Goal: Task Accomplishment & Management: Manage account settings

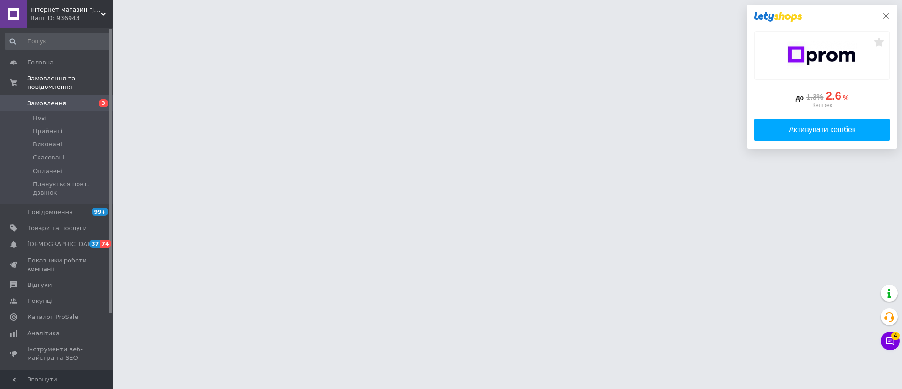
click at [888, 14] on icon at bounding box center [886, 16] width 8 height 8
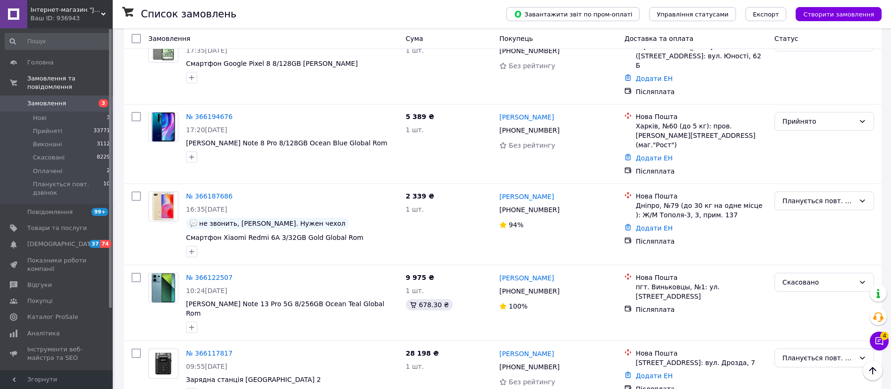
scroll to position [564, 0]
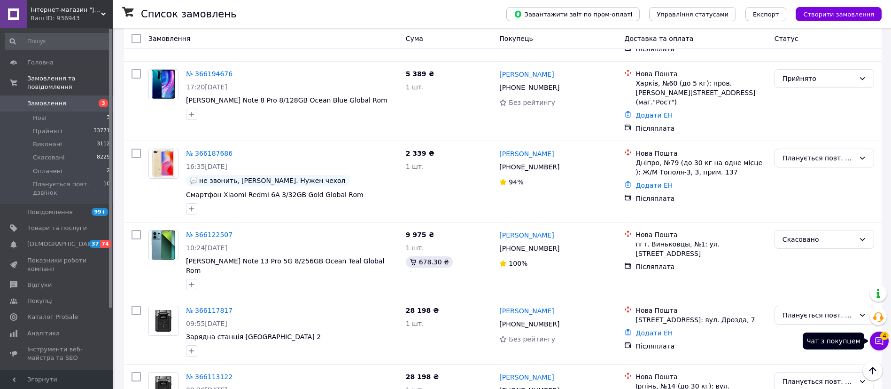
click at [882, 339] on button "Чат з покупцем 4" at bounding box center [879, 340] width 19 height 19
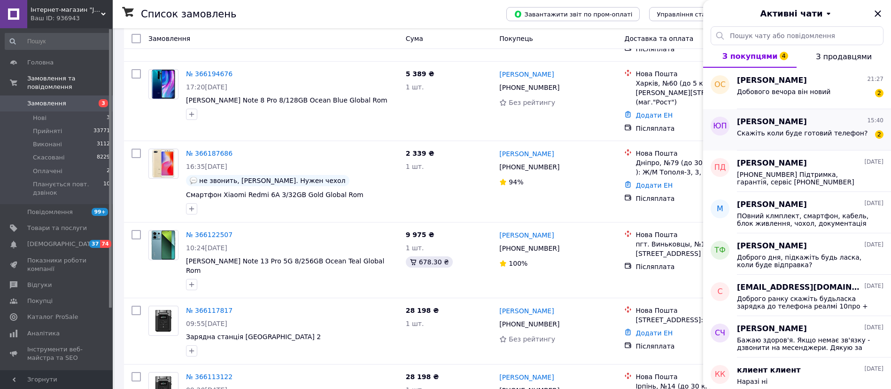
click at [831, 138] on div "Скажіть коли буде готовий телефон?" at bounding box center [802, 135] width 131 height 13
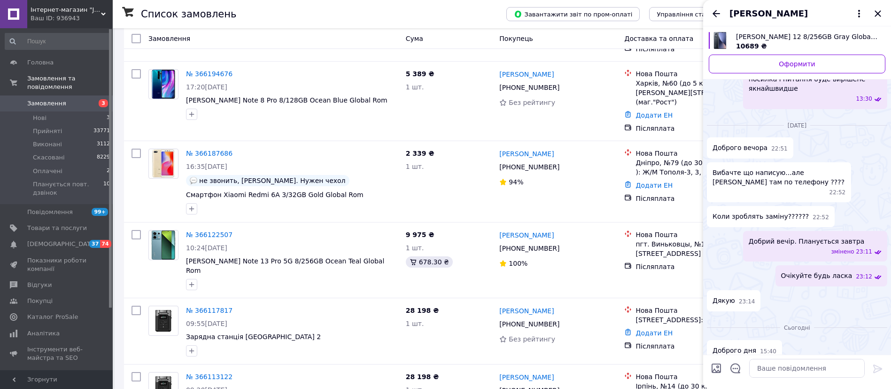
scroll to position [1278, 0]
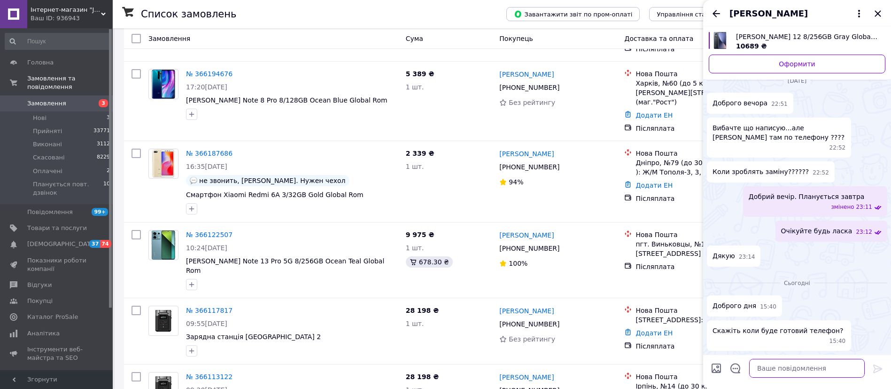
click at [772, 373] on textarea at bounding box center [807, 368] width 116 height 19
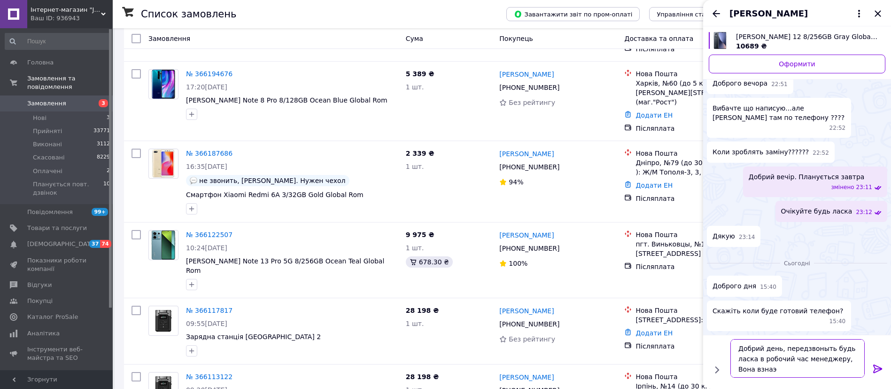
drag, startPoint x: 766, startPoint y: 368, endPoint x: 781, endPoint y: 350, distance: 23.8
click at [781, 350] on textarea "Добрий день, передзвоныть будь ласка в робочий час менеджеру, Вона взнаэ" at bounding box center [798, 358] width 134 height 39
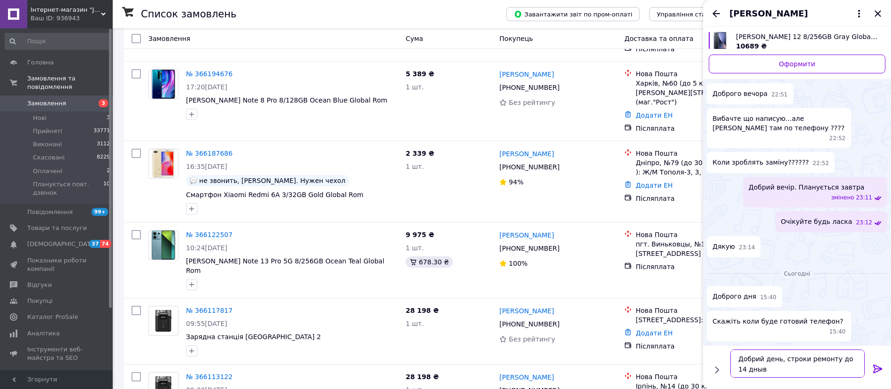
type textarea "Добрий день, строки ремонту до 14 дныв"
click at [876, 364] on icon at bounding box center [878, 368] width 11 height 11
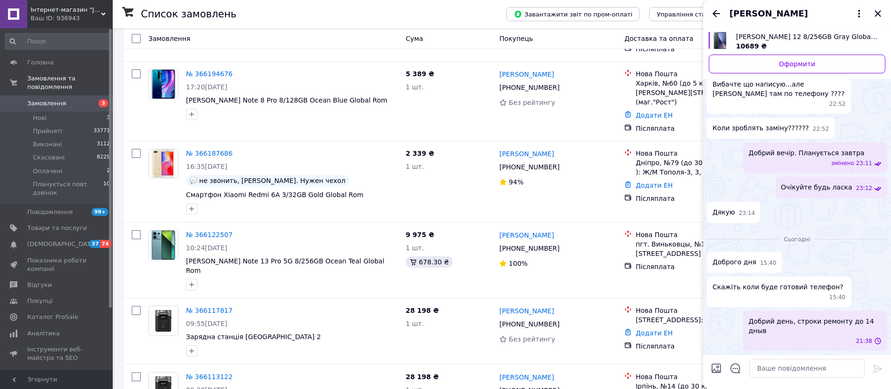
scroll to position [1312, 0]
drag, startPoint x: 823, startPoint y: 335, endPoint x: 803, endPoint y: 340, distance: 19.8
click at [803, 342] on div "21:38" at bounding box center [817, 341] width 129 height 8
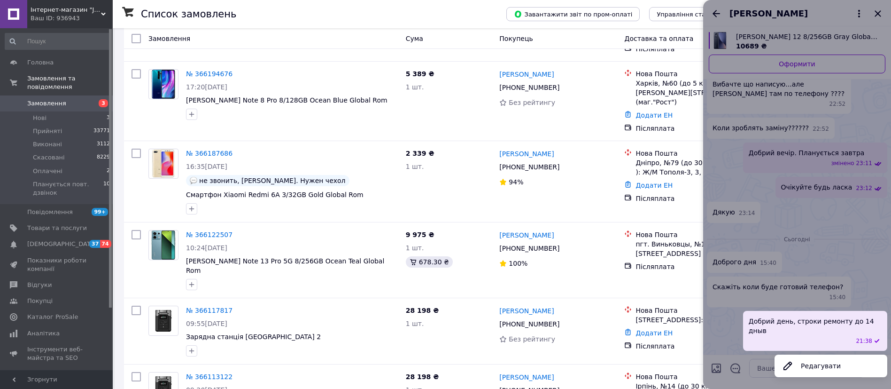
click at [804, 340] on div "21:38" at bounding box center [817, 341] width 129 height 8
click at [815, 362] on button "Редагувати" at bounding box center [831, 365] width 113 height 19
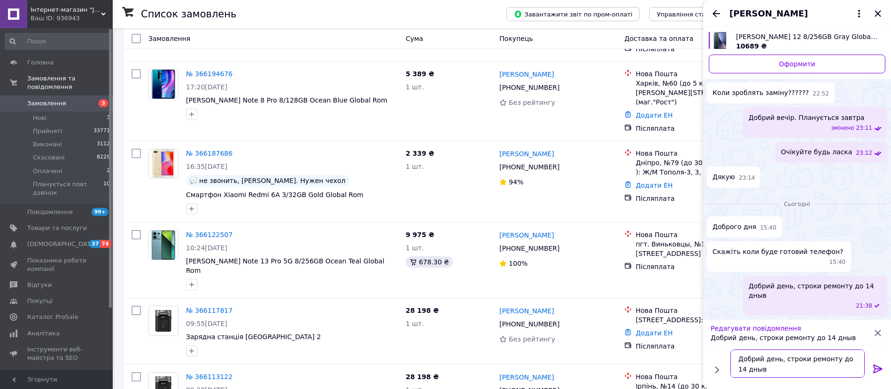
click at [751, 369] on textarea "Добрий день, строки ремонту до 14 дныв" at bounding box center [798, 363] width 134 height 28
type textarea "Добрий день, строки ремонту до 14 днів"
click at [875, 367] on icon at bounding box center [878, 368] width 9 height 8
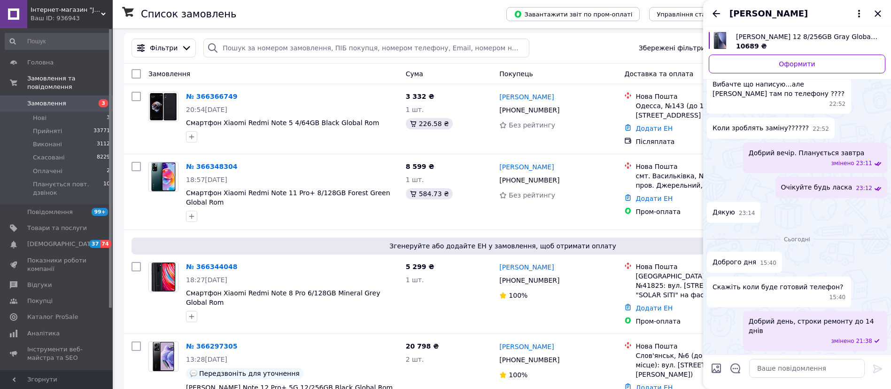
scroll to position [0, 0]
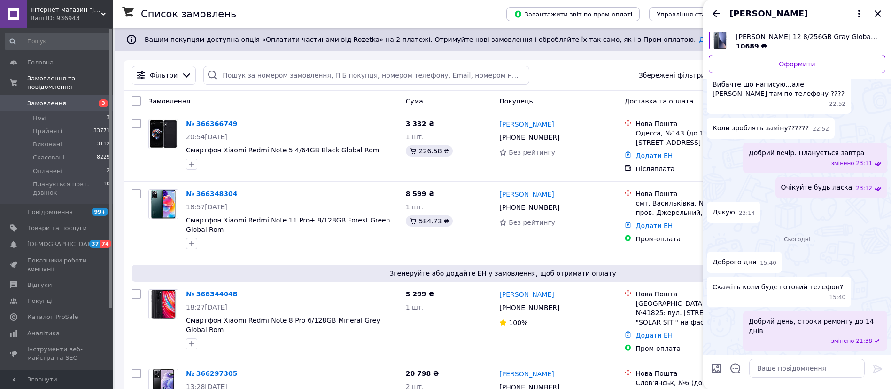
click at [707, 11] on div "Юрій Павлюк" at bounding box center [797, 13] width 188 height 26
click at [716, 9] on icon "Назад" at bounding box center [716, 13] width 11 height 11
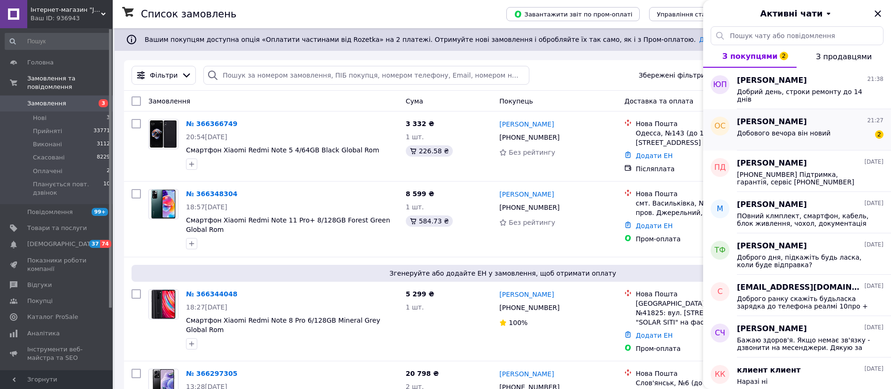
click at [806, 129] on span "Добового вечора він новий" at bounding box center [784, 133] width 94 height 8
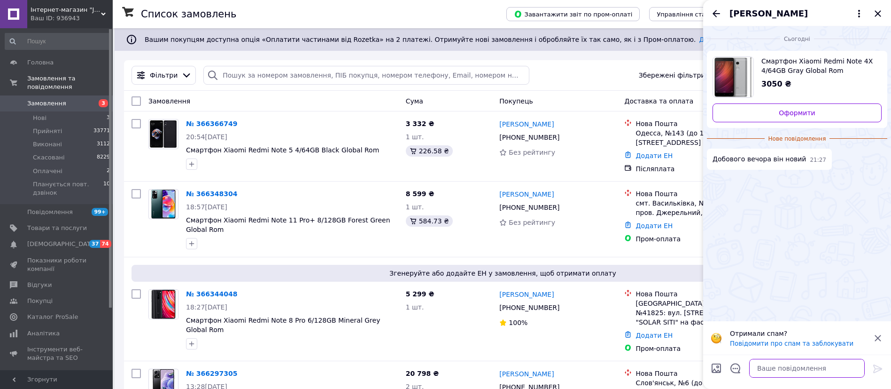
click at [795, 366] on textarea at bounding box center [807, 368] width 116 height 19
paste textarea "Добрий день. Наразі ця модель поставляється як Refurbished в усі магазини. Стан…"
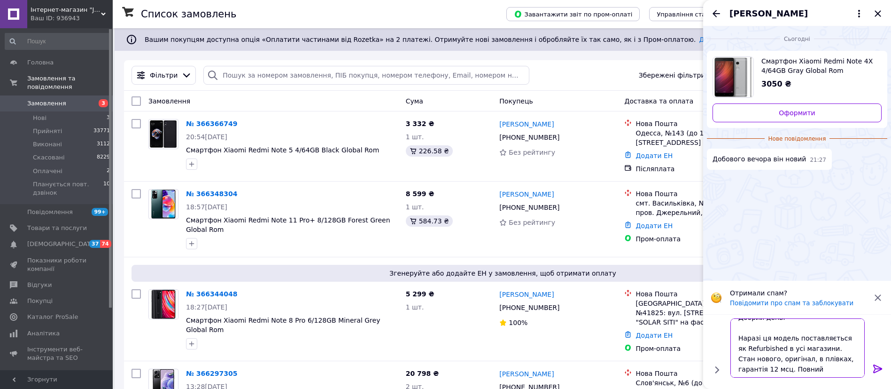
scroll to position [11, 0]
type textarea "Добрий день. Наразі ця модель поставляється як Refurbished в усі магазини. Стан…"
drag, startPoint x: 874, startPoint y: 367, endPoint x: 892, endPoint y: 336, distance: 35.2
click at [874, 367] on icon at bounding box center [878, 368] width 11 height 11
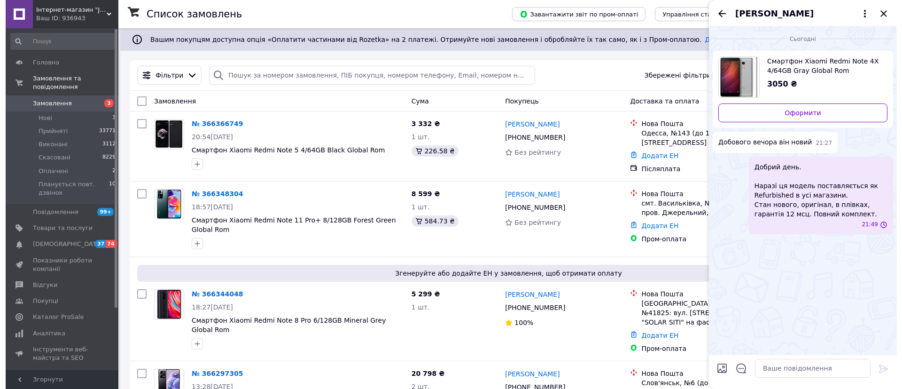
scroll to position [0, 0]
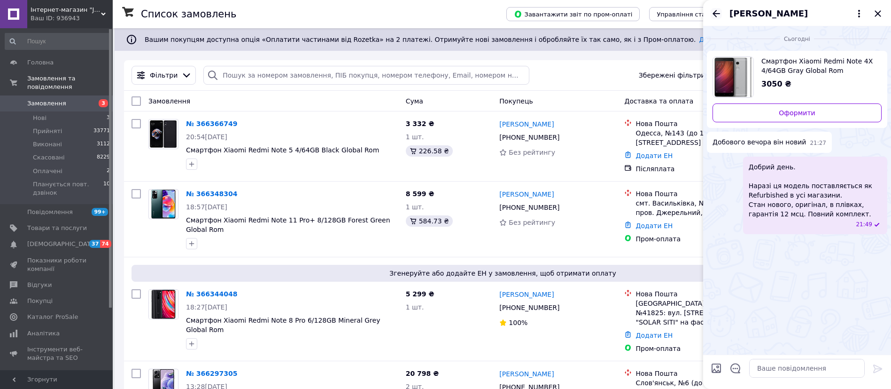
click at [718, 14] on icon "Назад" at bounding box center [716, 13] width 11 height 11
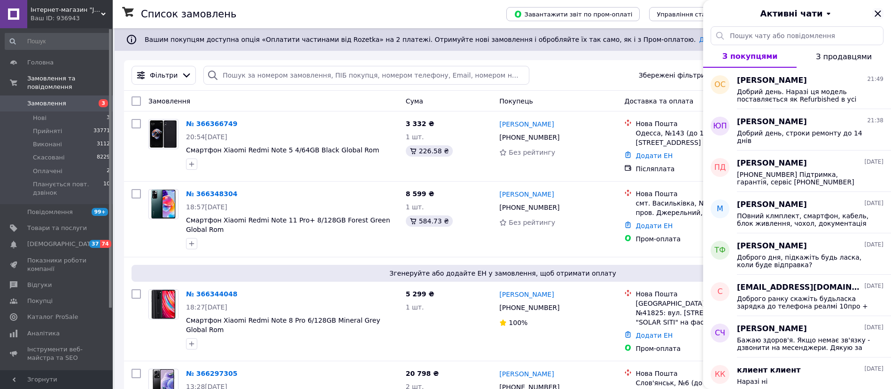
click at [880, 15] on icon "Закрити" at bounding box center [878, 13] width 6 height 6
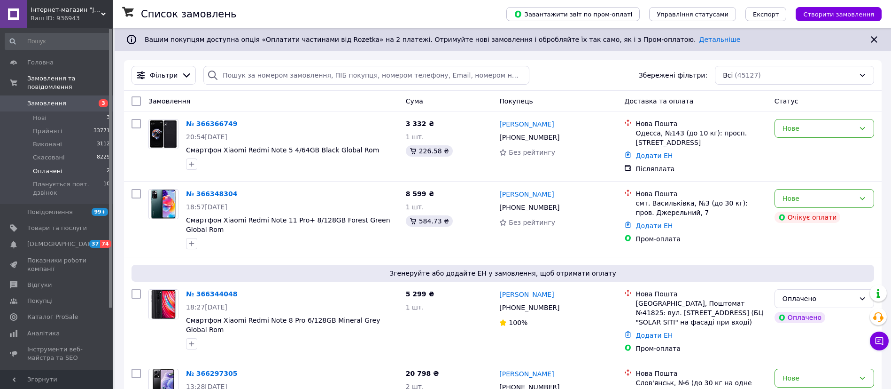
click at [46, 167] on span "Оплачені" at bounding box center [48, 171] width 30 height 8
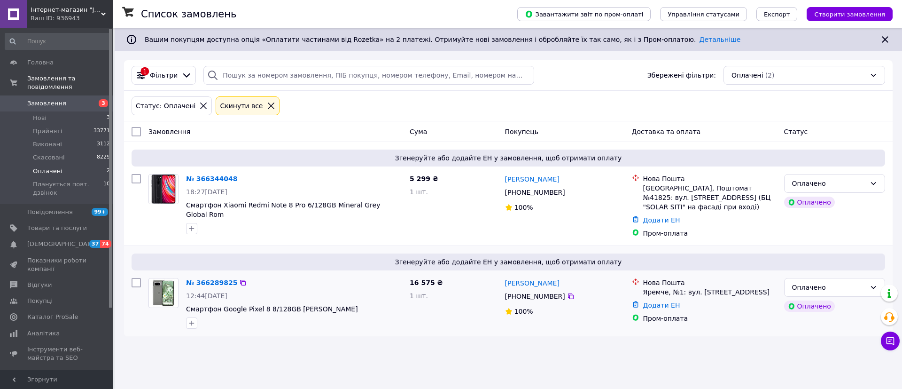
click at [731, 332] on div "Згенеруйте або додайте ЕН у замовлення, щоб отримати оплату № 366289825 12:44, …" at bounding box center [508, 291] width 769 height 90
click at [48, 111] on li "Нові 3" at bounding box center [58, 117] width 116 height 13
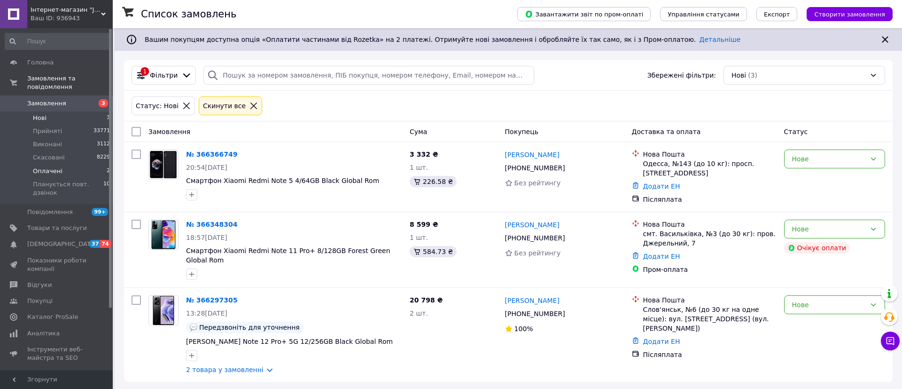
click at [53, 167] on span "Оплачені" at bounding box center [48, 171] width 30 height 8
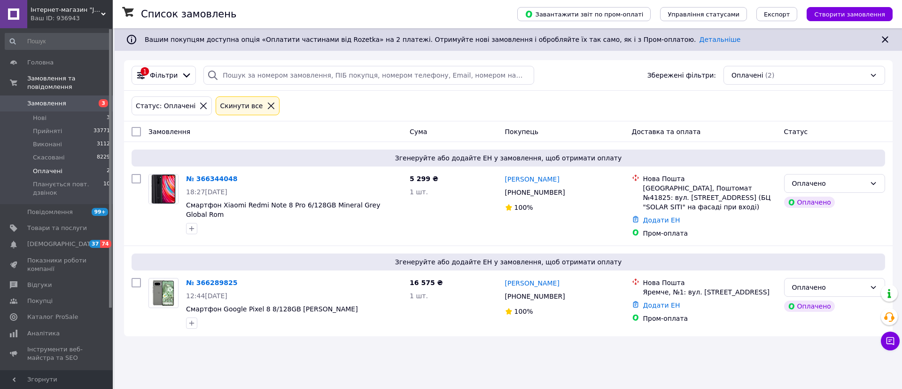
click at [485, 345] on div "Список замовлень Завантажити звіт по пром-оплаті Управління статусами Експорт С…" at bounding box center [509, 186] width 788 height 317
click at [901, 70] on div "Список замовлень Завантажити звіт по пром-оплаті Управління статусами Експорт С…" at bounding box center [509, 186] width 788 height 317
click at [855, 349] on div "Список замовлень Завантажити звіт по пром-оплаті Управління статусами Експорт С…" at bounding box center [509, 194] width 788 height 389
drag, startPoint x: 858, startPoint y: 344, endPoint x: 836, endPoint y: 350, distance: 22.2
click at [858, 345] on div "Список замовлень Завантажити звіт по пром-оплаті Управління статусами Експорт С…" at bounding box center [509, 186] width 788 height 317
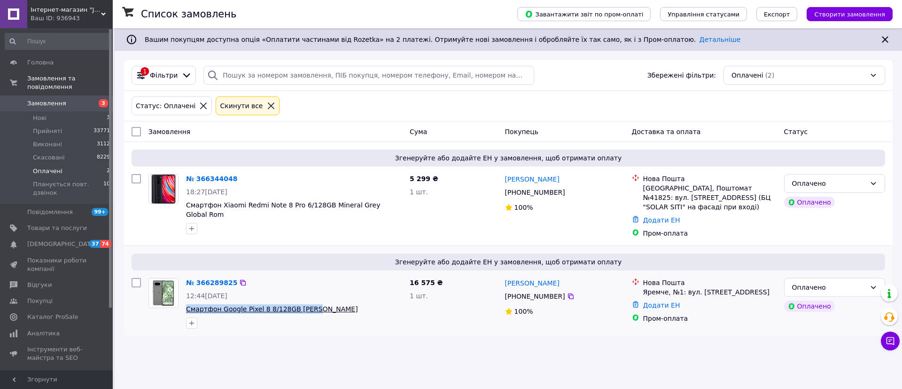
drag, startPoint x: 313, startPoint y: 312, endPoint x: 207, endPoint y: 311, distance: 106.2
click at [187, 306] on span "Смартфон Google Pixel 8 8/128GB [PERSON_NAME]" at bounding box center [294, 308] width 216 height 9
copy span "Смартфон Google Pixel 8 8/128GB [PERSON_NAME]"
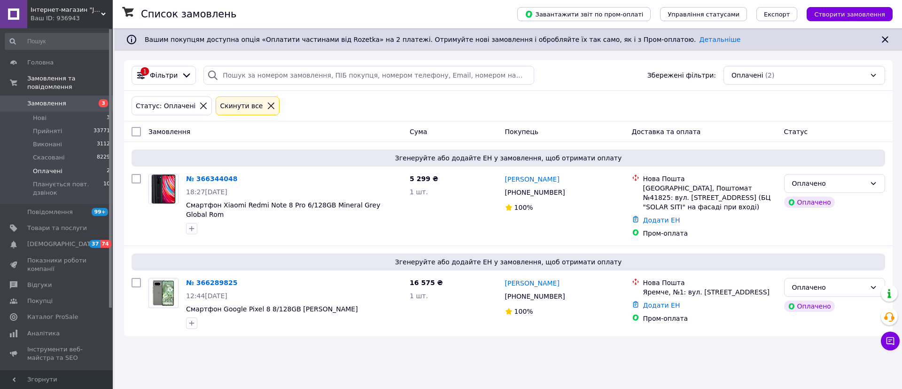
click at [902, 163] on div "Список замовлень Завантажити звіт по пром-оплаті Управління статусами Експорт С…" at bounding box center [509, 186] width 788 height 317
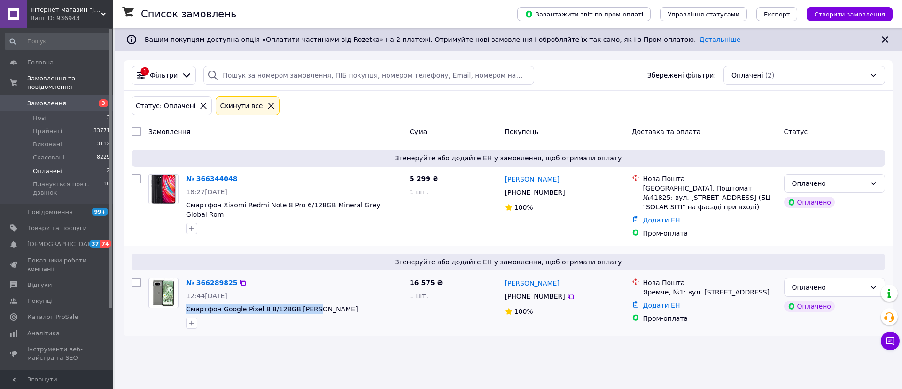
drag, startPoint x: 290, startPoint y: 310, endPoint x: 189, endPoint y: 309, distance: 101.0
click at [187, 310] on span "Смартфон Google Pixel 8 8/128GB [PERSON_NAME]" at bounding box center [294, 308] width 216 height 9
copy span "Смартфон Google Pixel 8 8/128GB [PERSON_NAME]"
drag, startPoint x: 902, startPoint y: 204, endPoint x: 817, endPoint y: 269, distance: 106.9
click at [902, 204] on div "Список замовлень Завантажити звіт по пром-оплаті Управління статусами Експорт С…" at bounding box center [509, 186] width 788 height 317
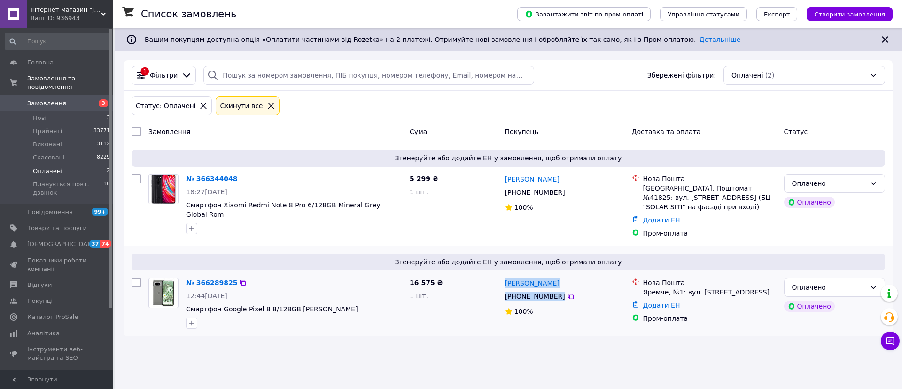
drag, startPoint x: 573, startPoint y: 299, endPoint x: 507, endPoint y: 286, distance: 67.6
click at [507, 286] on div "Катерина Костюк +380 63 369 41 51 100%" at bounding box center [564, 303] width 127 height 58
copy div "Катерина Костюк +380 63 369 41 51"
drag, startPoint x: 902, startPoint y: 197, endPoint x: 881, endPoint y: 210, distance: 23.6
click at [902, 197] on div "Список замовлень Завантажити звіт по пром-оплаті Управління статусами Експорт С…" at bounding box center [509, 186] width 788 height 317
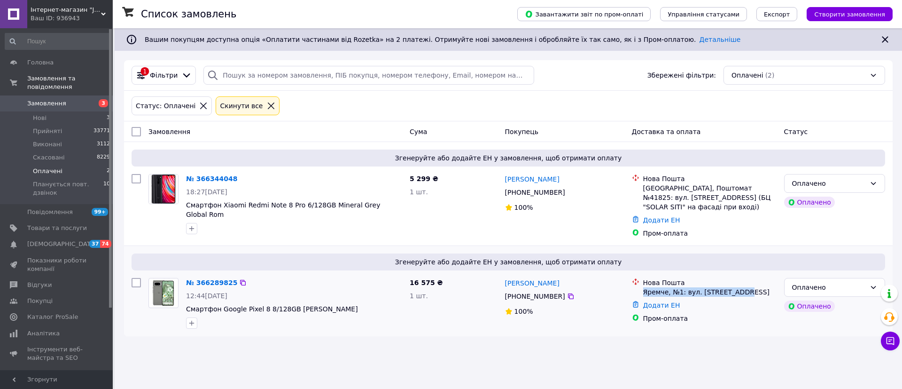
drag, startPoint x: 727, startPoint y: 289, endPoint x: 643, endPoint y: 294, distance: 84.2
click at [643, 294] on div "Яремче, №1: вул. [STREET_ADDRESS]" at bounding box center [709, 291] width 133 height 9
copy div "Яремче, №1: вул. [STREET_ADDRESS]"
click at [900, 216] on div "Список замовлень Завантажити звіт по пром-оплаті Управління статусами Експорт С…" at bounding box center [509, 186] width 788 height 317
click at [891, 126] on div "Замовлення Cума Покупець Доставка та оплата Статус" at bounding box center [508, 131] width 769 height 21
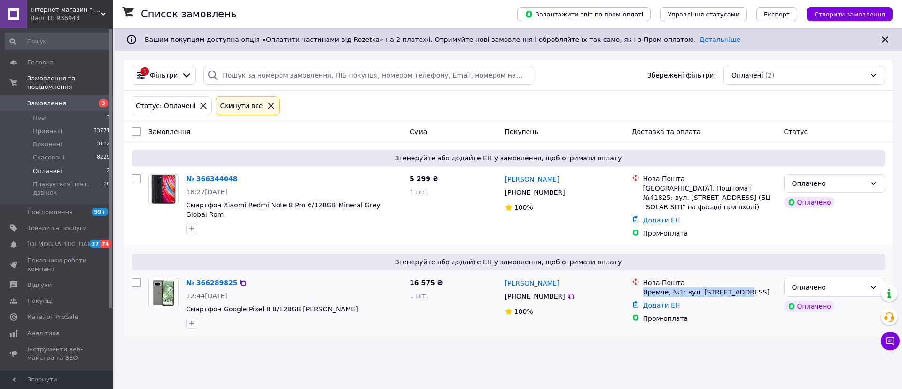
drag, startPoint x: 739, startPoint y: 293, endPoint x: 644, endPoint y: 296, distance: 95.5
click at [644, 296] on li "Нова Пошта Яремче, №1: вул. Свободи, 22б" at bounding box center [704, 287] width 145 height 23
copy div "Яремче, №1: вул. [STREET_ADDRESS]"
click at [902, 76] on div "Список замовлень Завантажити звіт по пром-оплаті Управління статусами Експорт С…" at bounding box center [509, 186] width 788 height 317
drag, startPoint x: 805, startPoint y: 359, endPoint x: 750, endPoint y: 347, distance: 55.7
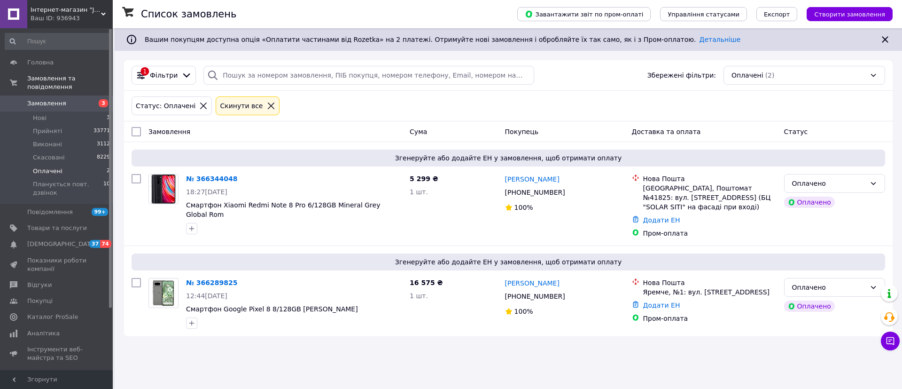
click at [805, 359] on div "Список замовлень Завантажити звіт по пром-оплаті Управління статусами Експорт С…" at bounding box center [509, 194] width 788 height 389
click at [421, 351] on div "Список замовлень Завантажити звіт по пром-оплаті Управління статусами Експорт С…" at bounding box center [509, 194] width 788 height 389
drag, startPoint x: 866, startPoint y: 344, endPoint x: 858, endPoint y: 343, distance: 8.7
click at [866, 344] on div "Список замовлень Завантажити звіт по пром-оплаті Управління статусами Експорт С…" at bounding box center [509, 186] width 788 height 317
click at [823, 289] on div "Оплачено" at bounding box center [829, 287] width 74 height 10
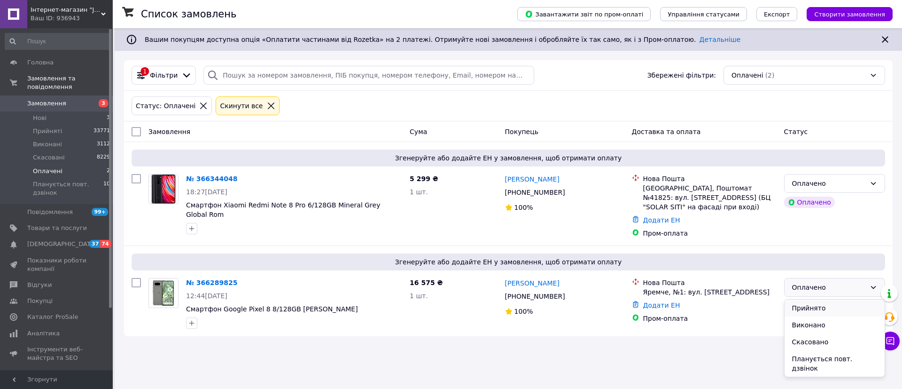
click at [817, 304] on li "Прийнято" at bounding box center [835, 307] width 100 height 17
click at [902, 81] on div "Список замовлень Завантажити звіт по пром-оплаті Управління статусами Експорт С…" at bounding box center [509, 186] width 788 height 317
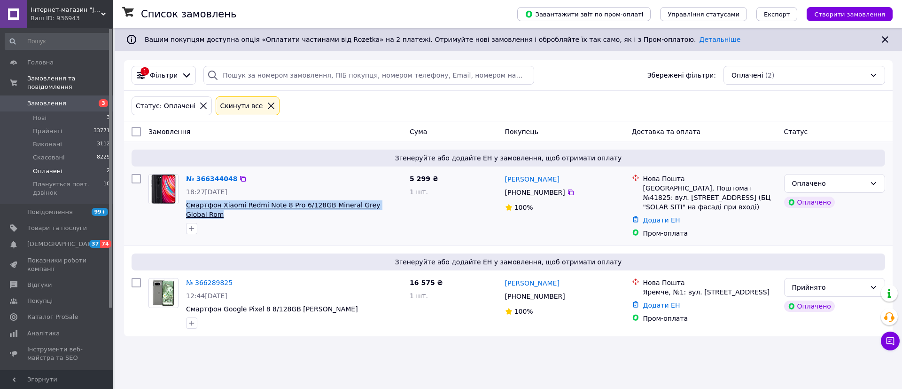
drag, startPoint x: 398, startPoint y: 205, endPoint x: 187, endPoint y: 206, distance: 210.5
click at [187, 206] on span "Смартфон Xiaomi Redmi Note 8 Pro 6/128GB Mineral Grey Global Rom" at bounding box center [294, 209] width 216 height 19
copy span "Смартфон Xiaomi Redmi Note 8 Pro 6/128GB Mineral Grey Global Rom"
click at [345, 224] on div at bounding box center [294, 228] width 220 height 15
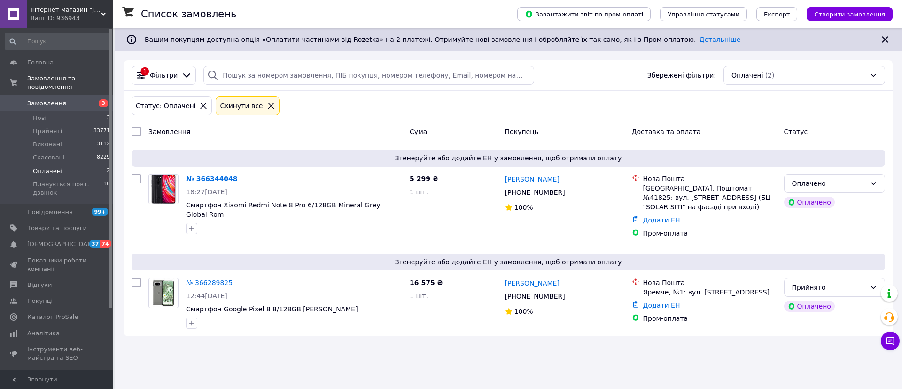
click at [866, 353] on div "Список замовлень Завантажити звіт по пром-оплаті Управління статусами Експорт С…" at bounding box center [509, 194] width 788 height 389
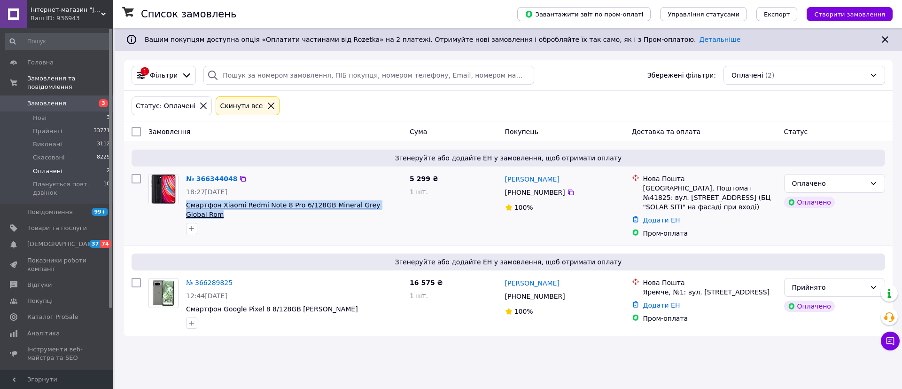
drag, startPoint x: 397, startPoint y: 208, endPoint x: 187, endPoint y: 209, distance: 209.1
click at [187, 209] on span "Смартфон Xiaomi Redmi Note 8 Pro 6/128GB Mineral Grey Global Rom" at bounding box center [294, 209] width 216 height 19
copy span "Смартфон Xiaomi Redmi Note 8 Pro 6/128GB Mineral Grey Global Rom"
click at [894, 86] on div "Список замовлень Завантажити звіт по пром-оплаті Управління статусами Експорт С…" at bounding box center [509, 186] width 788 height 317
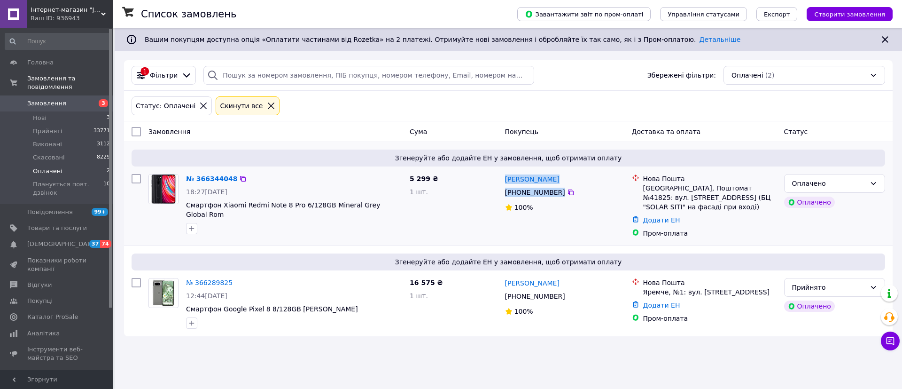
drag, startPoint x: 555, startPoint y: 188, endPoint x: 504, endPoint y: 180, distance: 51.8
click at [504, 180] on div "Юрий Тимченко +380 96 675 39 74 100%" at bounding box center [564, 205] width 127 height 71
copy div "Юрий Тимченко +380 96 675 39 74"
click at [861, 218] on div "Оплачено Оплачено" at bounding box center [834, 205] width 109 height 71
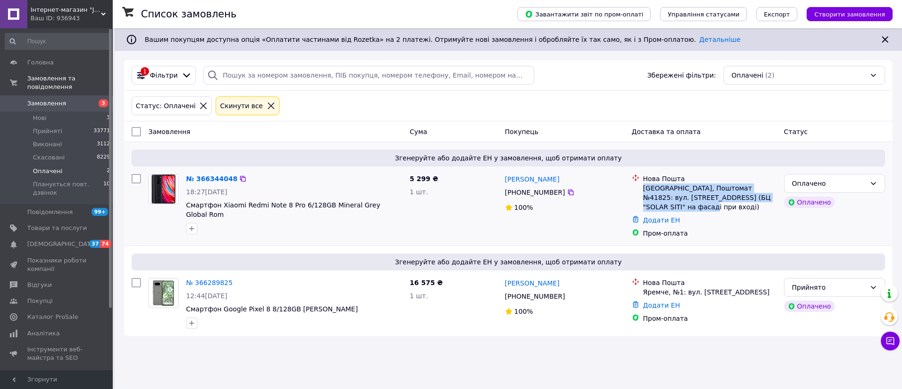
drag, startPoint x: 700, startPoint y: 205, endPoint x: 642, endPoint y: 190, distance: 59.3
click at [642, 190] on div "Нова Пошта Одеса, Поштомат №41825: вул. Партизанська, 17 (БЦ "SOLAR SITI" на фа…" at bounding box center [709, 193] width 137 height 38
copy div "[GEOGRAPHIC_DATA], Поштомат №41825: вул. [STREET_ADDRESS] (БЦ "SOLAR SITI" на ф…"
click at [875, 187] on div "Оплачено" at bounding box center [834, 183] width 101 height 19
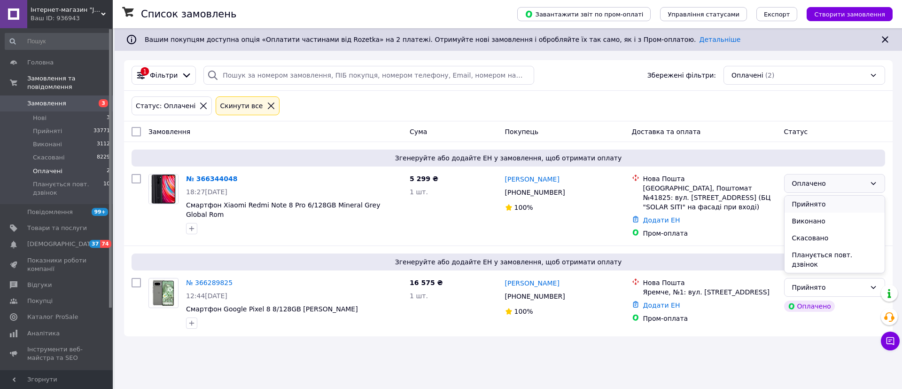
click at [860, 202] on li "Прийнято" at bounding box center [835, 203] width 100 height 17
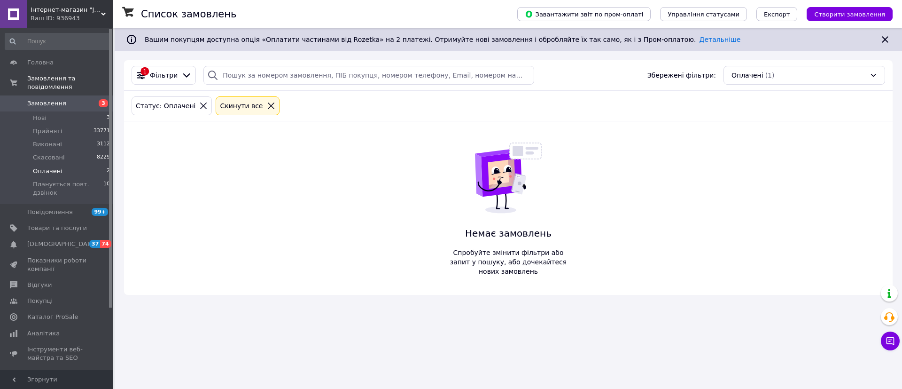
click at [902, 86] on div "Список замовлень Завантажити звіт по пром-оплаті Управління статусами Експорт С…" at bounding box center [509, 166] width 788 height 276
click at [46, 99] on span "Замовлення" at bounding box center [46, 103] width 39 height 8
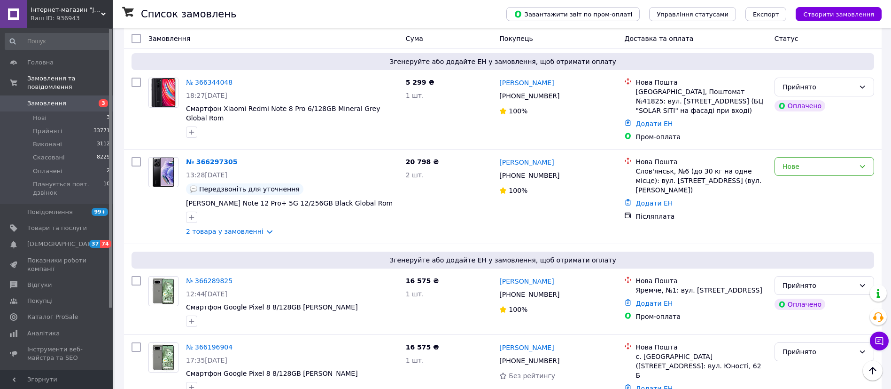
scroll to position [423, 0]
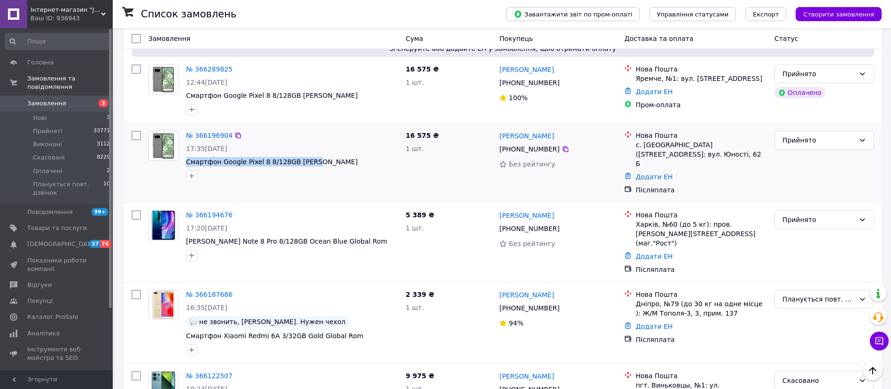
drag, startPoint x: 305, startPoint y: 164, endPoint x: 223, endPoint y: 189, distance: 85.9
click at [183, 165] on div "№ 366196904 17:35, 11.10.2025 Смартфон Google Pixel 8 8/128GB Hazel" at bounding box center [292, 156] width 220 height 58
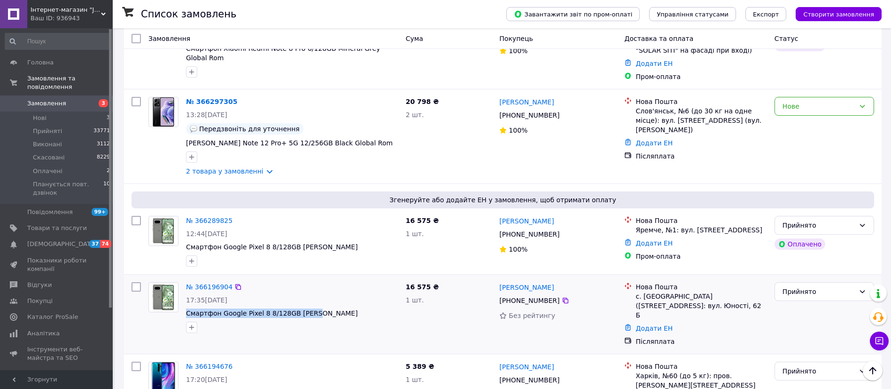
scroll to position [342, 0]
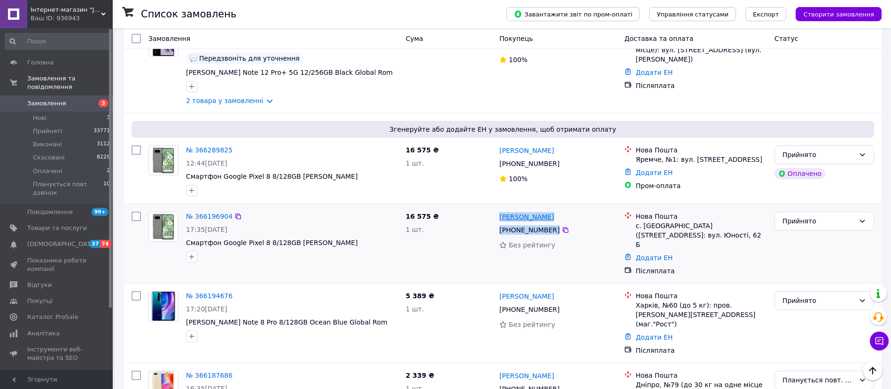
drag, startPoint x: 567, startPoint y: 229, endPoint x: 500, endPoint y: 220, distance: 67.8
click at [500, 220] on div "Василь Остап'як +380 98 374 76 08 Без рейтингу" at bounding box center [558, 243] width 125 height 71
drag, startPoint x: 647, startPoint y: 241, endPoint x: 636, endPoint y: 229, distance: 16.3
click at [636, 229] on div "с. [GEOGRAPHIC_DATA] ([STREET_ADDRESS]: вул. Юності, 62 Б" at bounding box center [701, 235] width 131 height 28
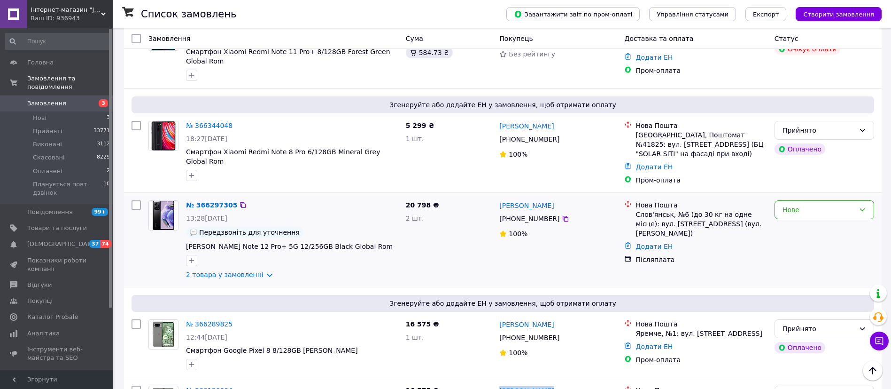
scroll to position [125, 0]
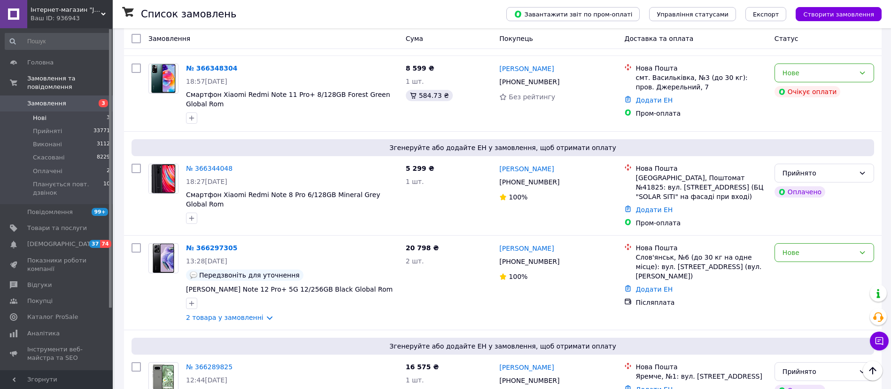
click at [47, 111] on li "Нові 3" at bounding box center [58, 117] width 116 height 13
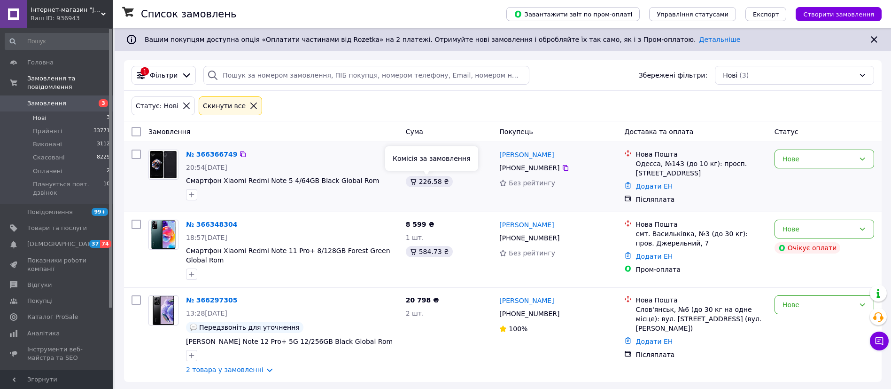
scroll to position [3, 0]
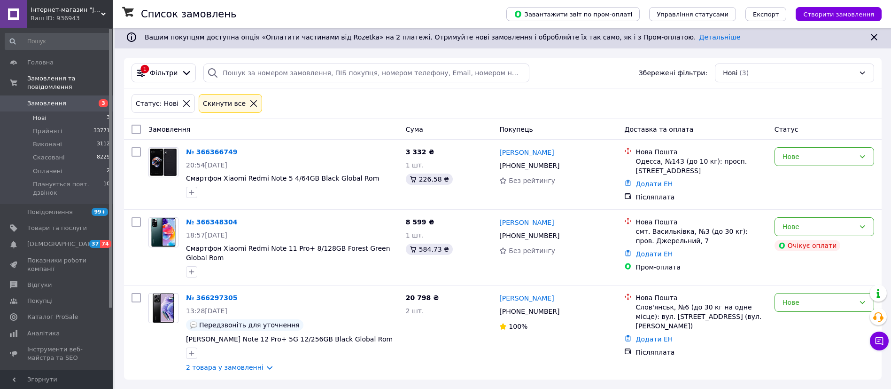
drag, startPoint x: 889, startPoint y: 50, endPoint x: 900, endPoint y: 50, distance: 10.8
click at [890, 50] on div "Список замовлень Завантажити звіт по пром-оплаті Управління статусами Експорт С…" at bounding box center [503, 207] width 777 height 363
click at [801, 160] on div "Нове" at bounding box center [819, 156] width 72 height 10
click at [803, 178] on li "Прийнято" at bounding box center [824, 176] width 99 height 17
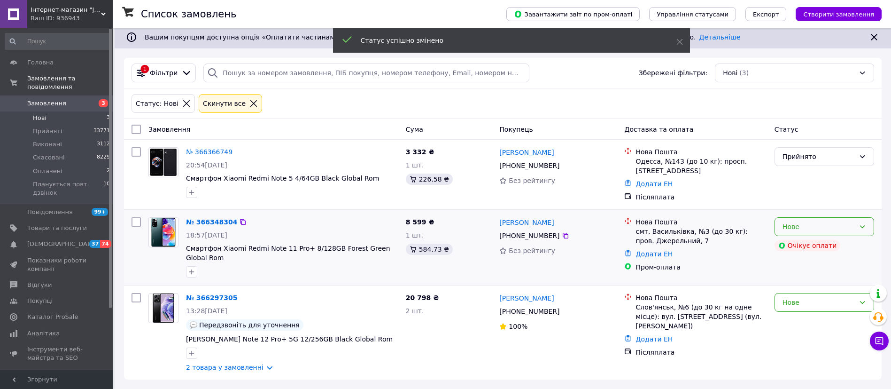
click at [805, 230] on div "Нове" at bounding box center [819, 226] width 72 height 10
click at [804, 244] on li "Прийнято" at bounding box center [824, 246] width 99 height 17
click at [801, 304] on div "Нове" at bounding box center [819, 302] width 72 height 10
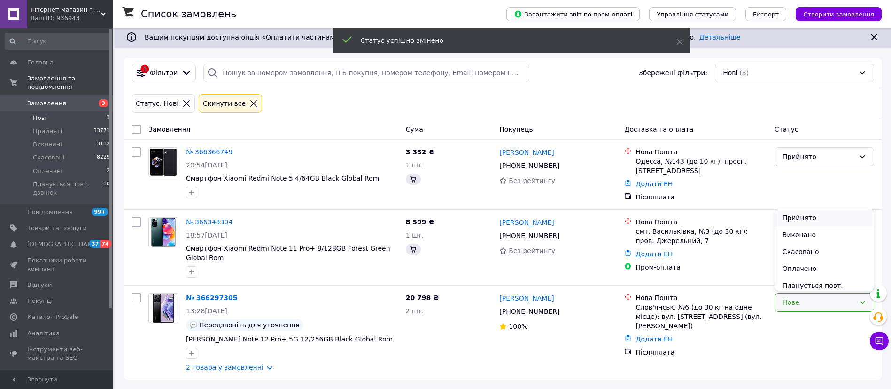
click at [808, 222] on li "Прийнято" at bounding box center [824, 217] width 99 height 17
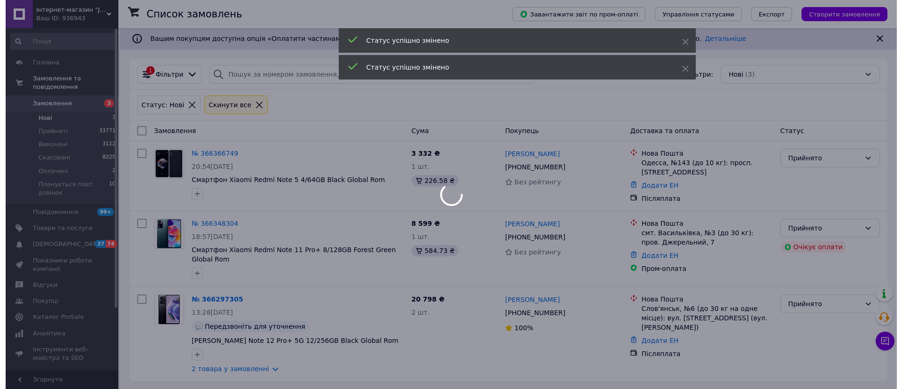
scroll to position [0, 0]
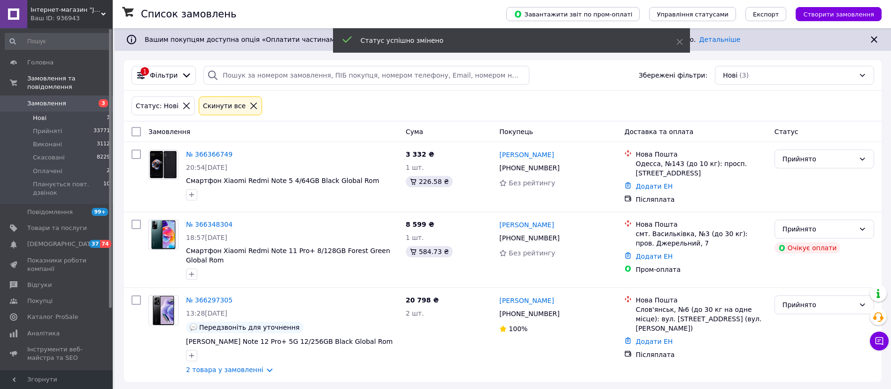
click at [40, 99] on span "Замовлення" at bounding box center [46, 103] width 39 height 8
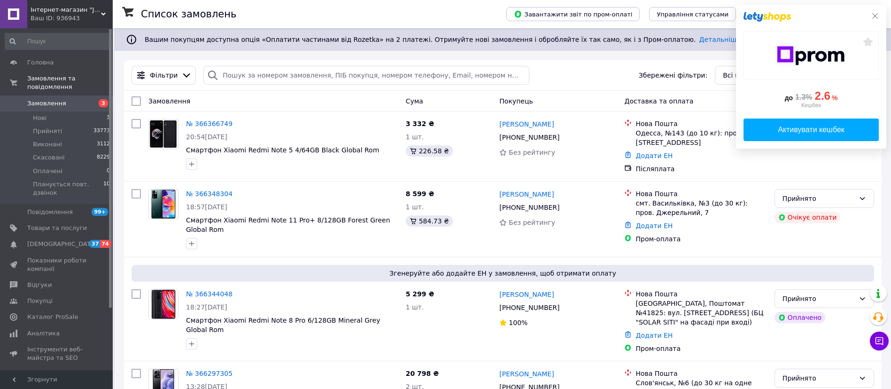
click at [874, 14] on icon at bounding box center [876, 16] width 6 height 6
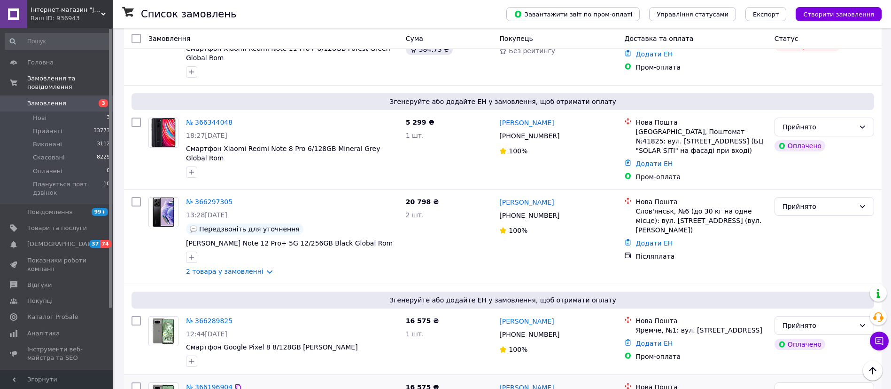
scroll to position [141, 0]
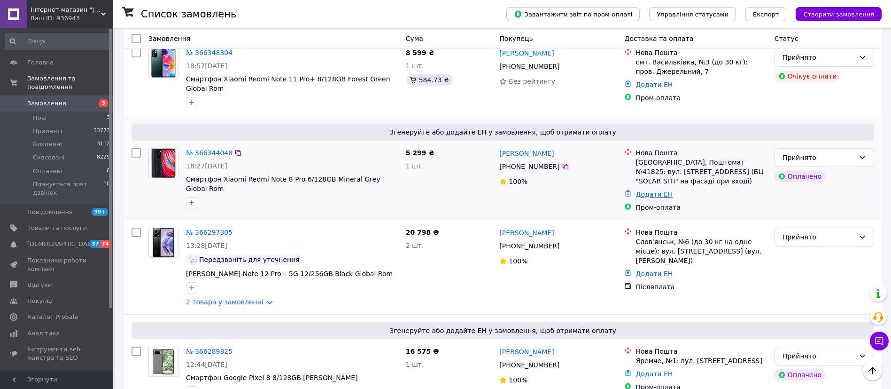
click at [654, 194] on link "Додати ЕН" at bounding box center [654, 194] width 37 height 8
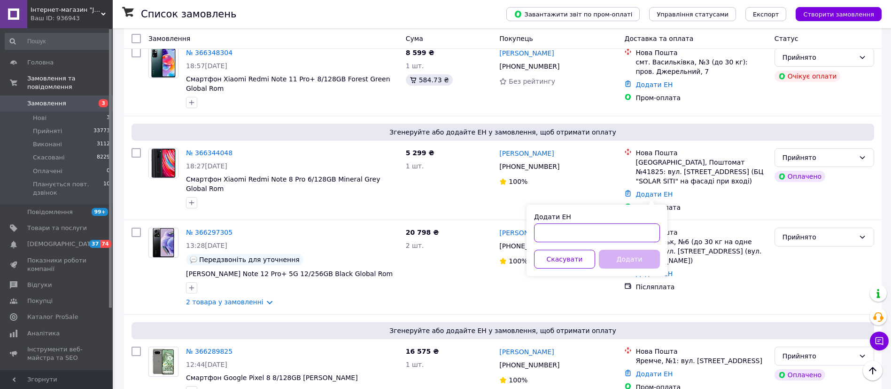
click at [594, 232] on input "Додати ЕН" at bounding box center [597, 232] width 126 height 19
paste input "20451269285188"
type input "20451269285188"
click at [621, 258] on button "Додати" at bounding box center [629, 259] width 61 height 19
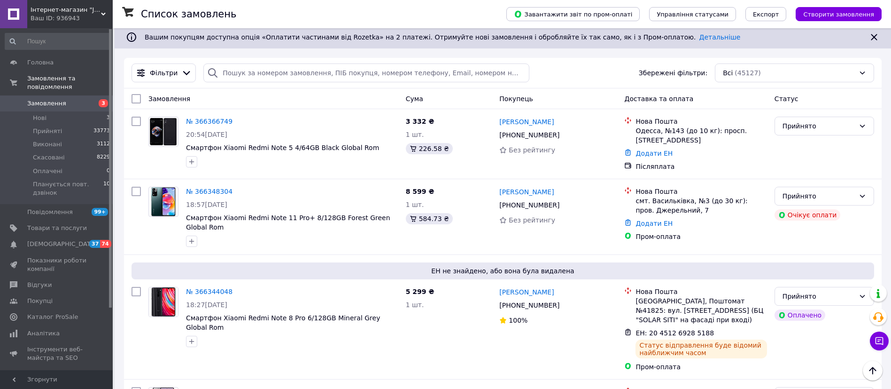
scroll to position [0, 0]
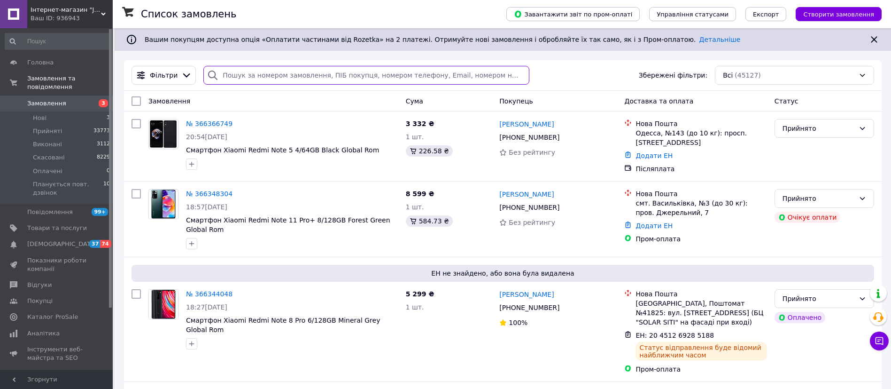
click at [249, 68] on input "search" at bounding box center [366, 75] width 326 height 19
click at [253, 70] on input "search" at bounding box center [366, 75] width 326 height 19
paste input "80991781572"
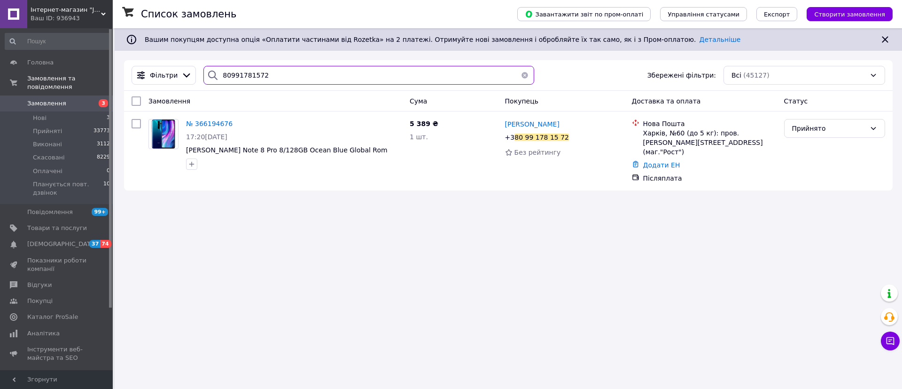
type input "80991781572"
click at [494, 280] on div "Список замовлень Завантажити звіт по пром-оплаті Управління статусами Експорт С…" at bounding box center [509, 194] width 788 height 389
click at [665, 161] on link "Додати ЕН" at bounding box center [661, 165] width 37 height 8
click at [614, 192] on input "Додати ЕН" at bounding box center [604, 194] width 126 height 19
paste input "20451269285688"
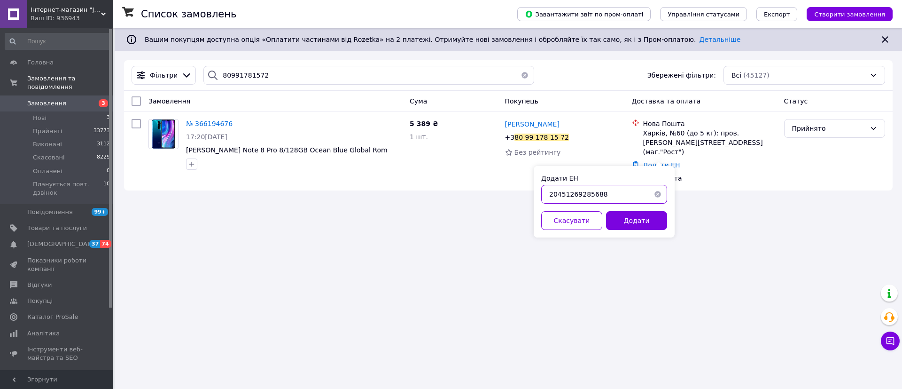
type input "20451269285688"
click at [632, 227] on button "Додати" at bounding box center [636, 220] width 61 height 19
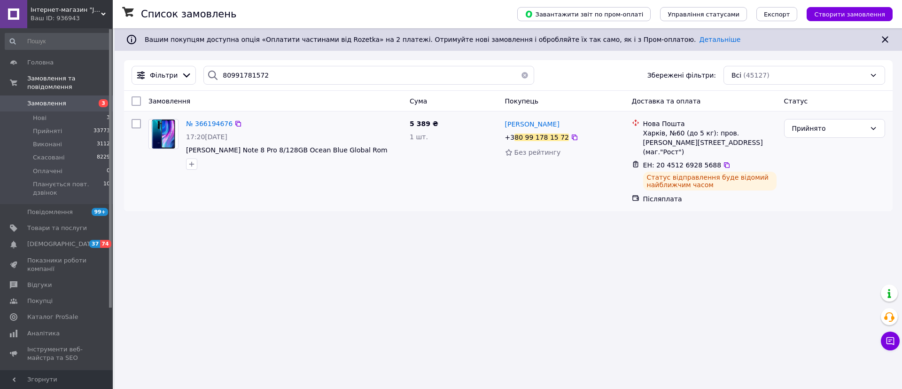
drag, startPoint x: 902, startPoint y: 153, endPoint x: 758, endPoint y: 163, distance: 143.7
click at [902, 153] on div "Список замовлень Завантажити звіт по пром-оплаті Управління статусами Експорт С…" at bounding box center [509, 124] width 788 height 192
drag, startPoint x: 521, startPoint y: 76, endPoint x: 515, endPoint y: 97, distance: 21.8
click at [521, 76] on button "button" at bounding box center [524, 75] width 19 height 19
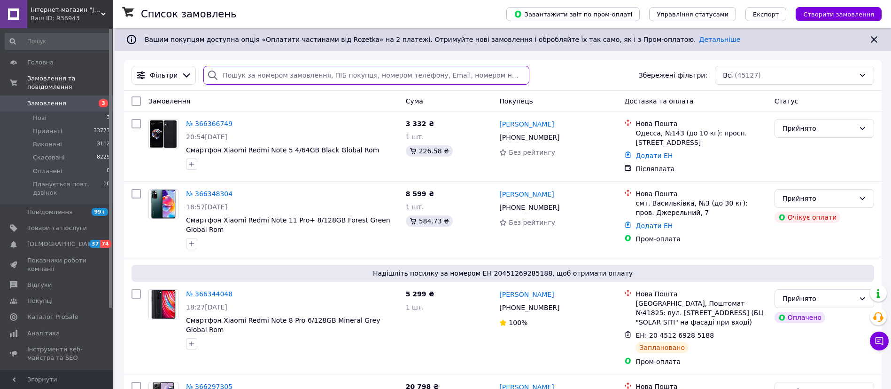
click at [279, 75] on input "search" at bounding box center [366, 75] width 326 height 19
paste input "20451268731521"
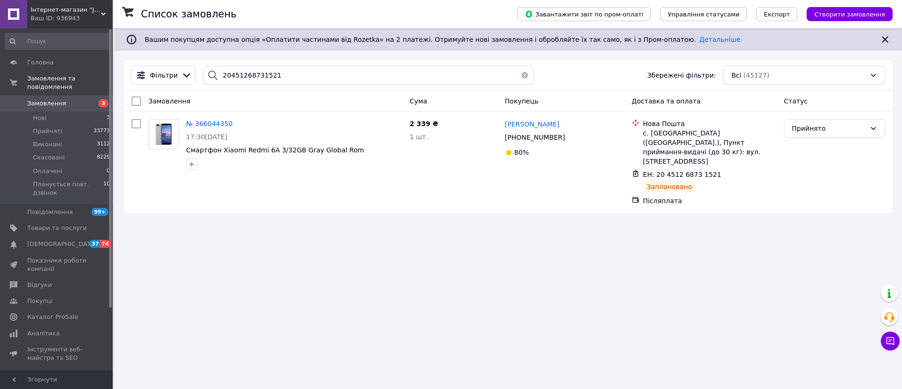
drag, startPoint x: 902, startPoint y: 116, endPoint x: 654, endPoint y: 71, distance: 252.1
click at [902, 116] on div "Список замовлень Завантажити звіт по пром-оплаті Управління статусами Експорт С…" at bounding box center [509, 125] width 788 height 194
drag, startPoint x: 316, startPoint y: 70, endPoint x: 4, endPoint y: 65, distance: 312.5
click at [0, 64] on div "Інтернет-магазин "JetPad" Ваш ID: 936943 Сайт Інтернет-магазин "JetPad" Кабінет…" at bounding box center [451, 194] width 902 height 389
paste input "730"
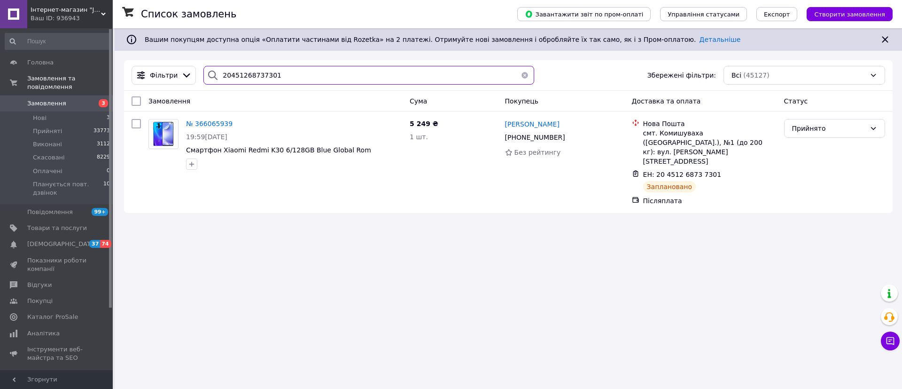
type input "20451268737301"
click at [523, 75] on button "button" at bounding box center [524, 75] width 19 height 19
